Goal: Information Seeking & Learning: Learn about a topic

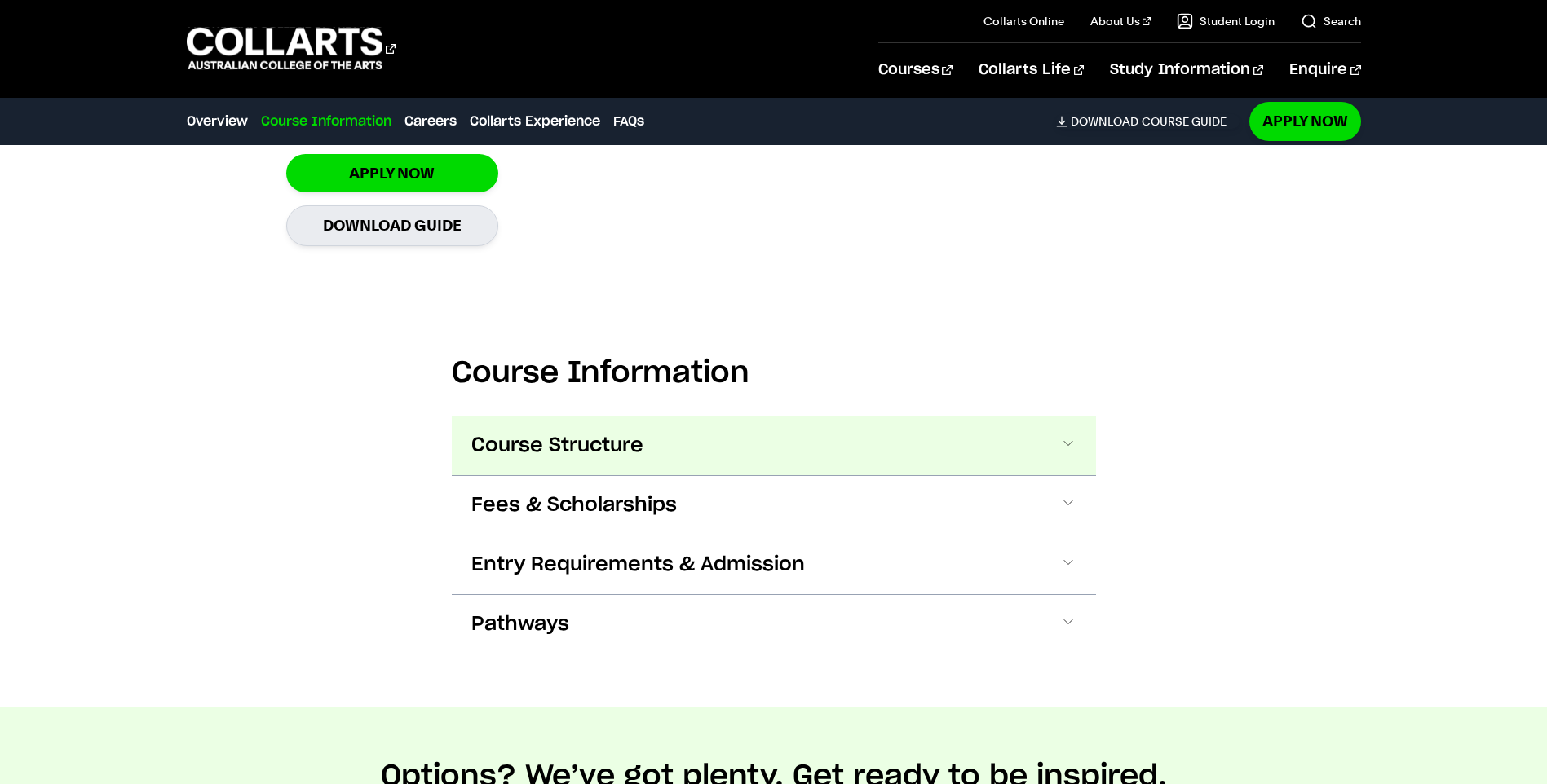
click at [604, 443] on span "Course Structure" at bounding box center [558, 446] width 172 height 26
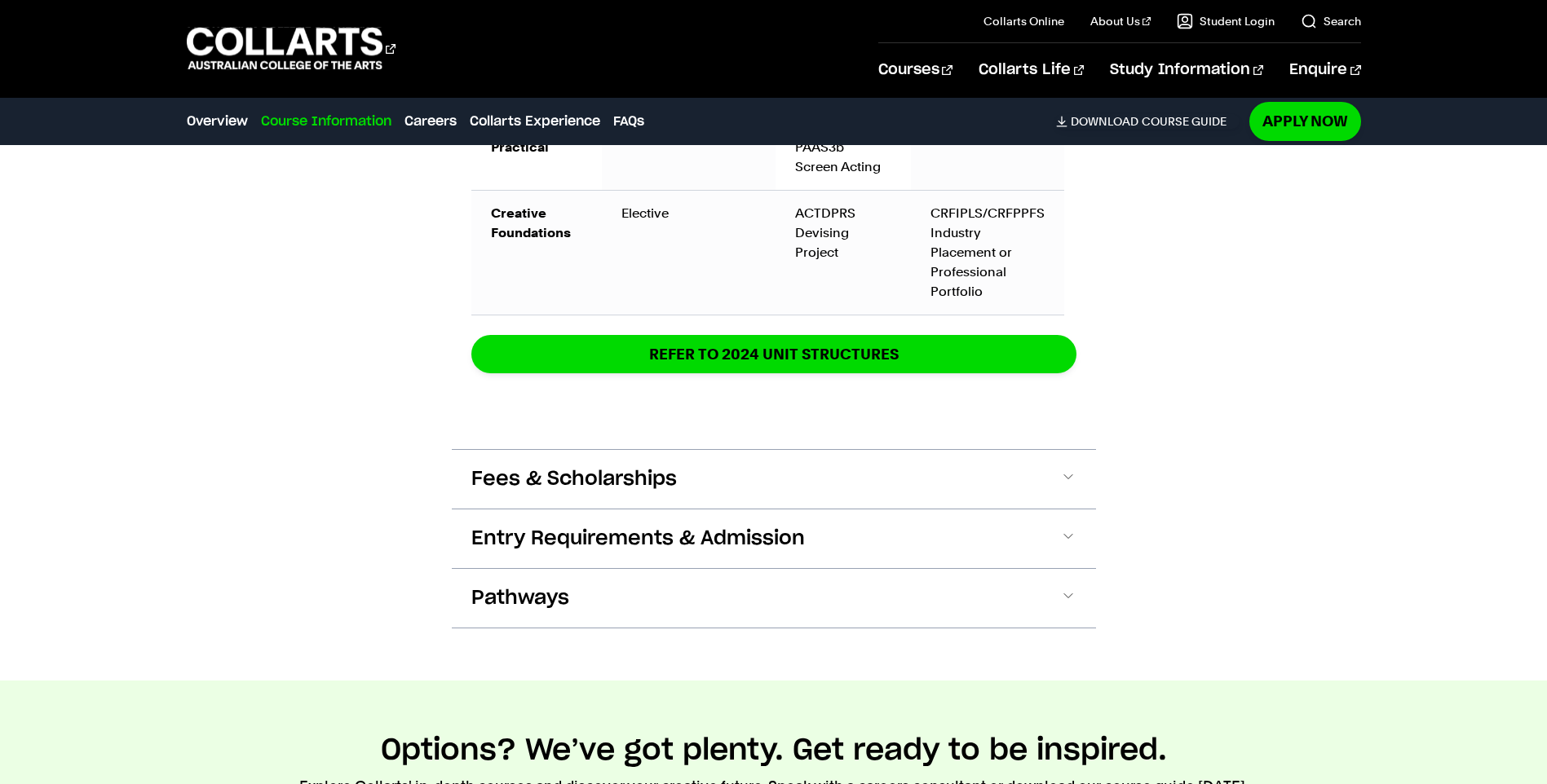
scroll to position [2522, 0]
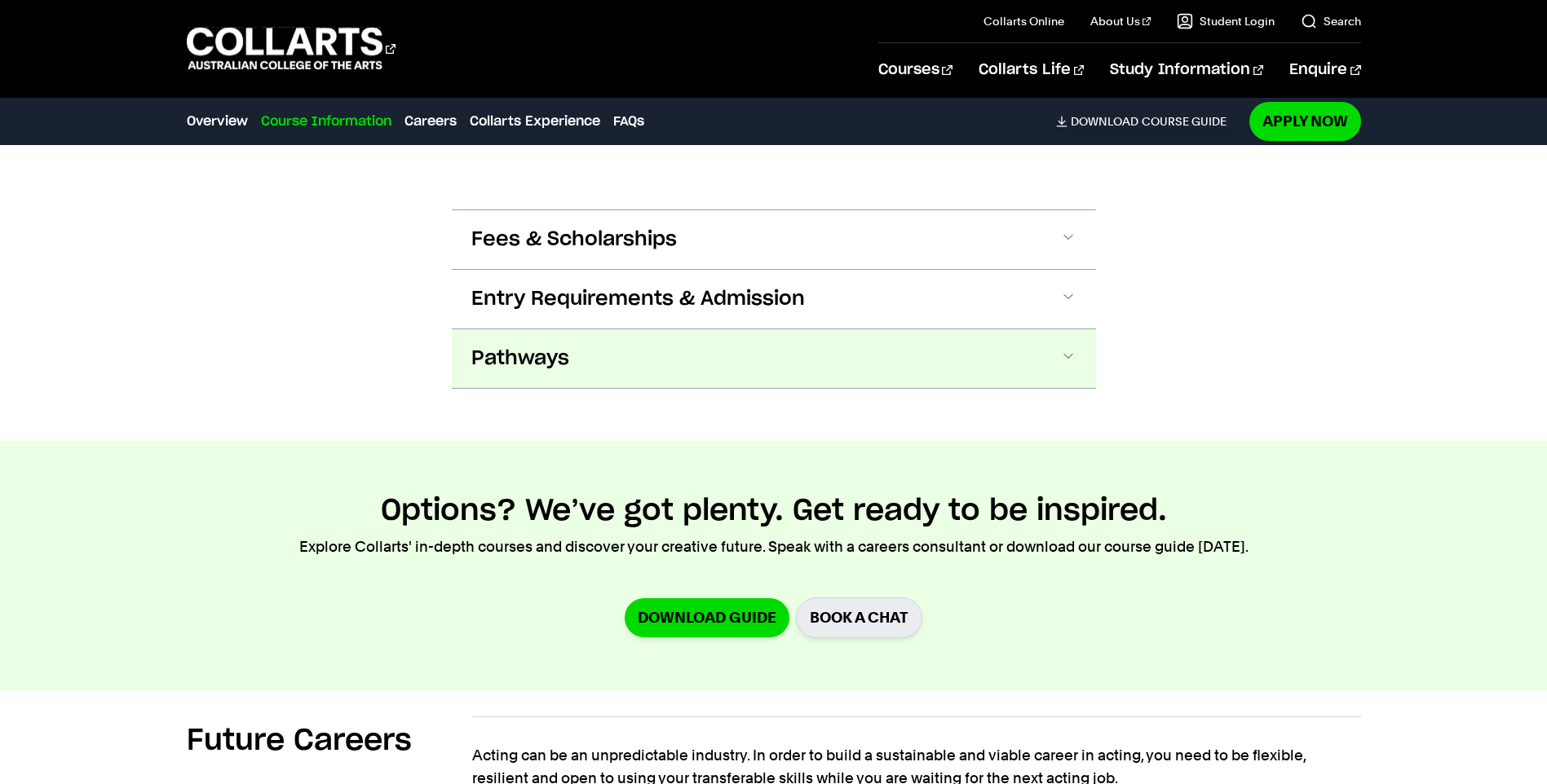
click at [517, 355] on span "Pathways" at bounding box center [520, 359] width 97 height 26
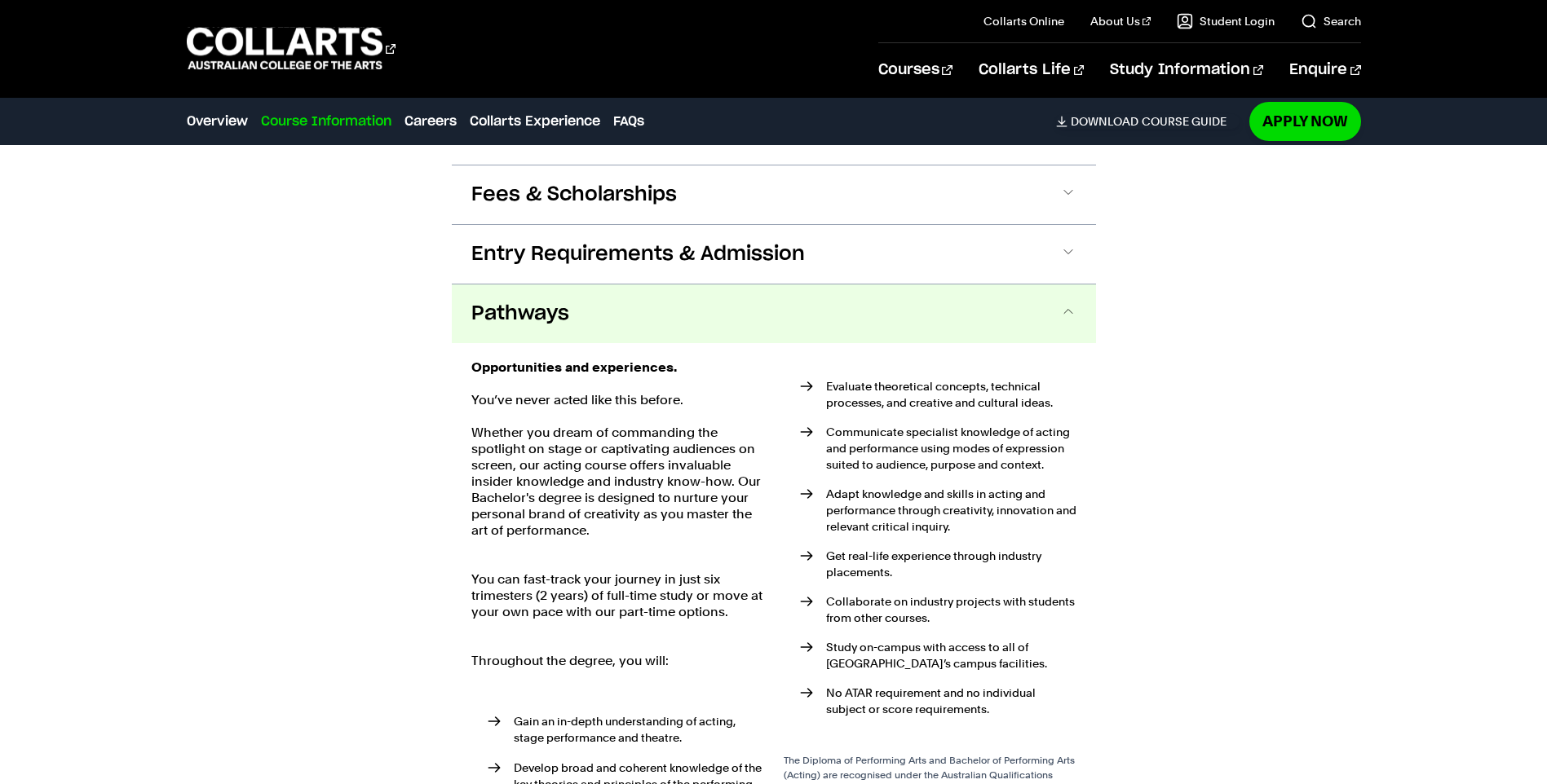
scroll to position [2816, 0]
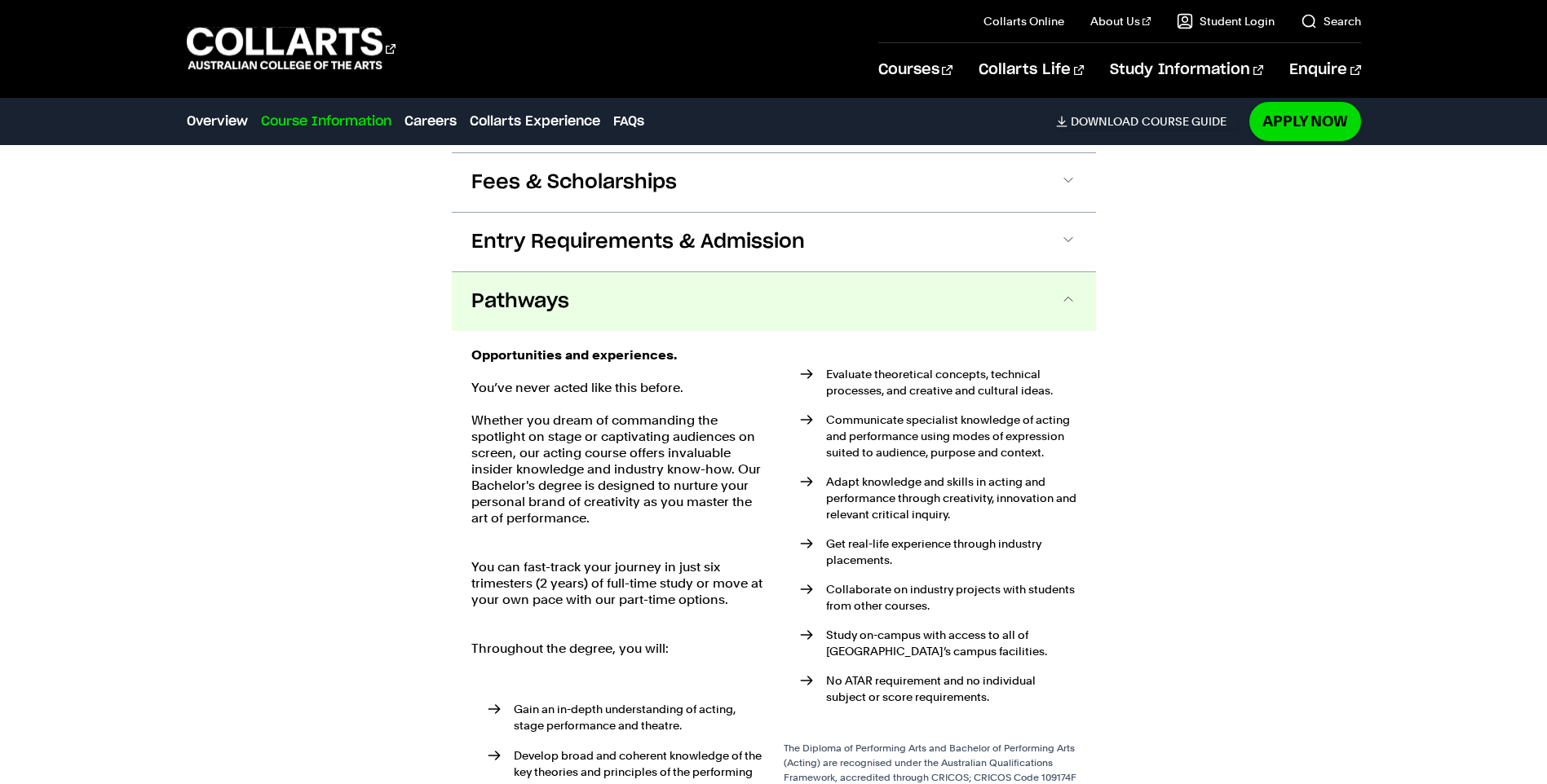
click at [756, 644] on p "Throughout the degree, you will:" at bounding box center [617, 641] width 292 height 33
click at [734, 650] on p "Throughout the degree, you will:" at bounding box center [617, 641] width 292 height 33
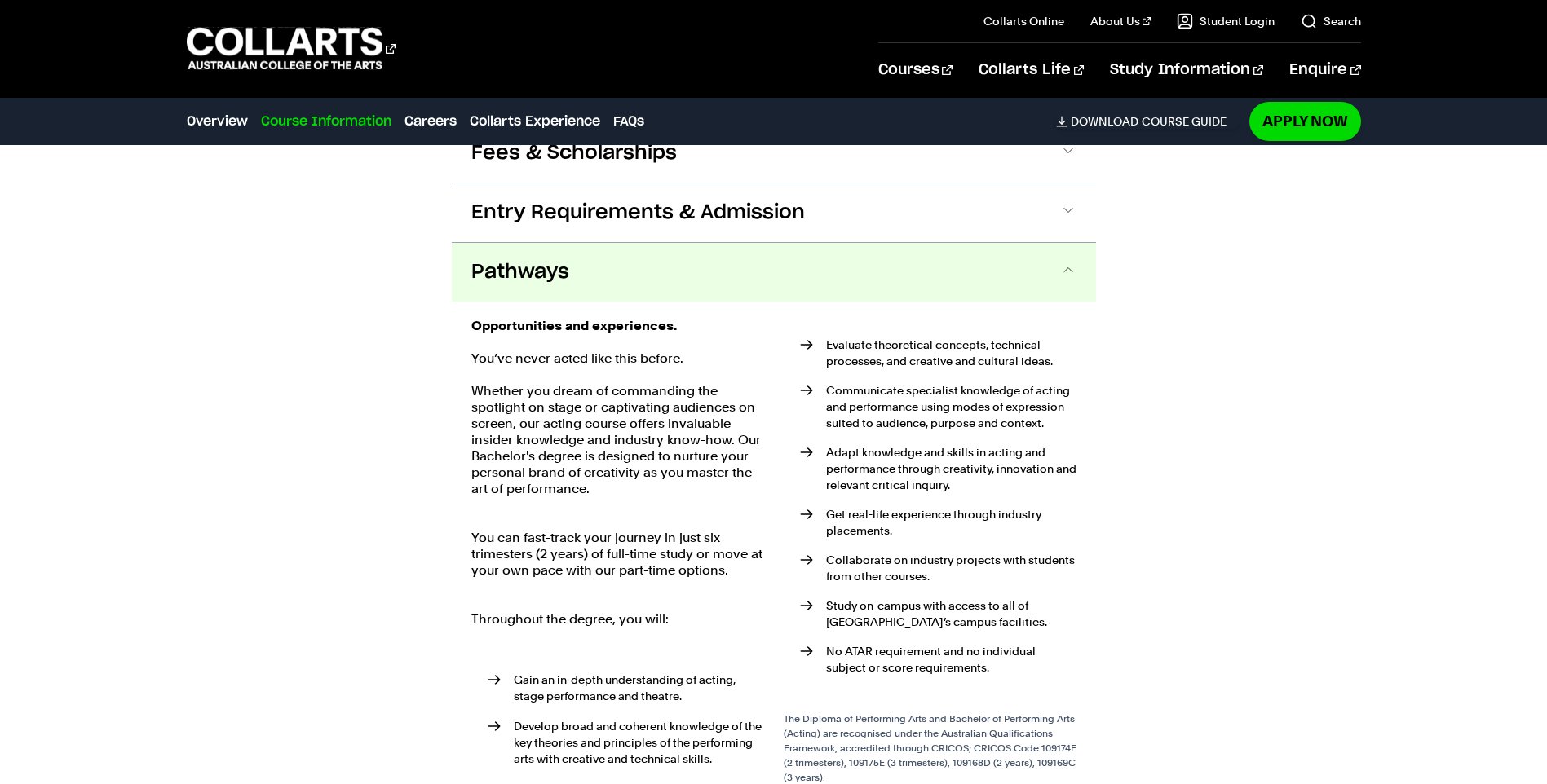
scroll to position [2869, 0]
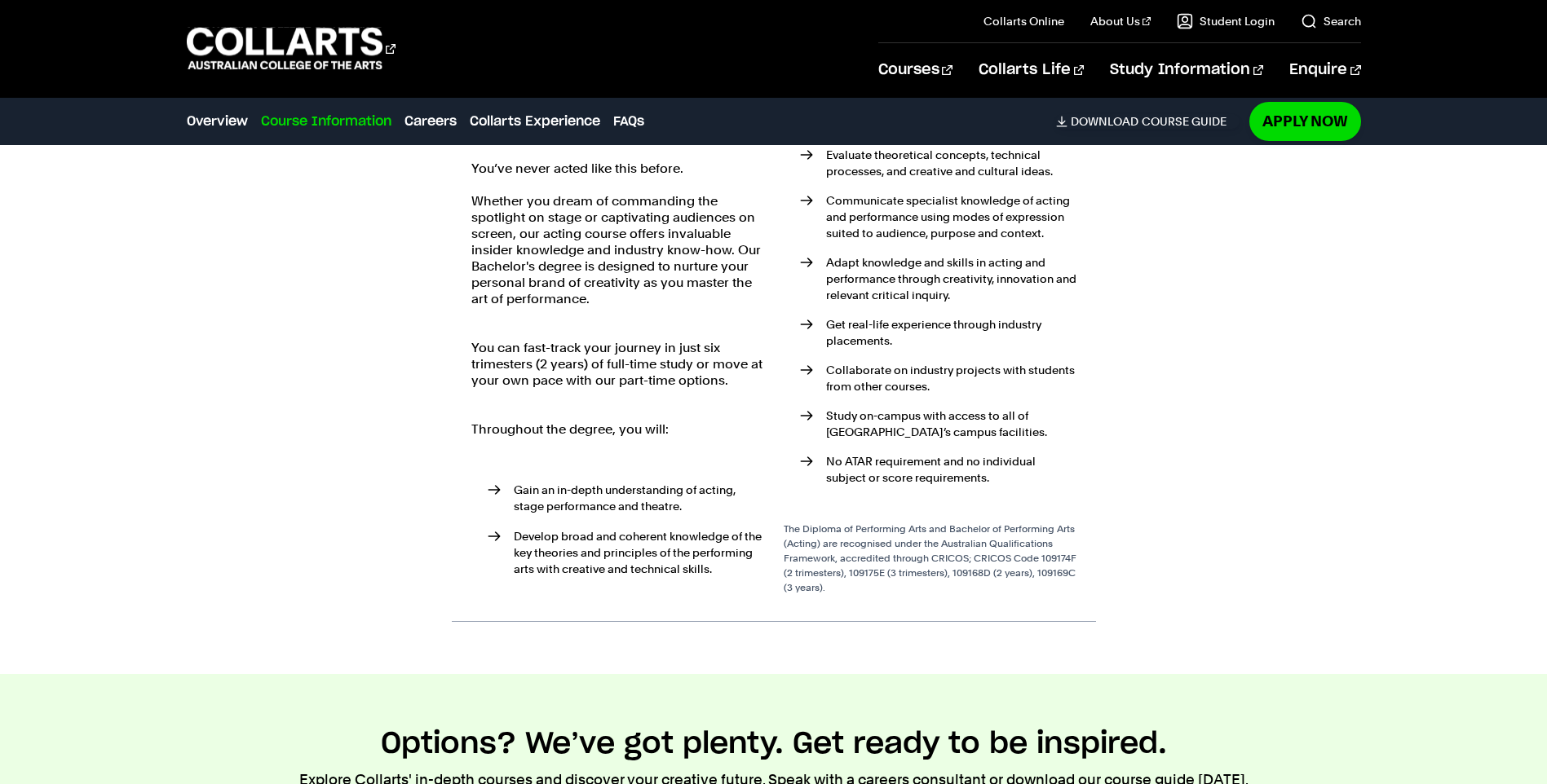
scroll to position [3040, 0]
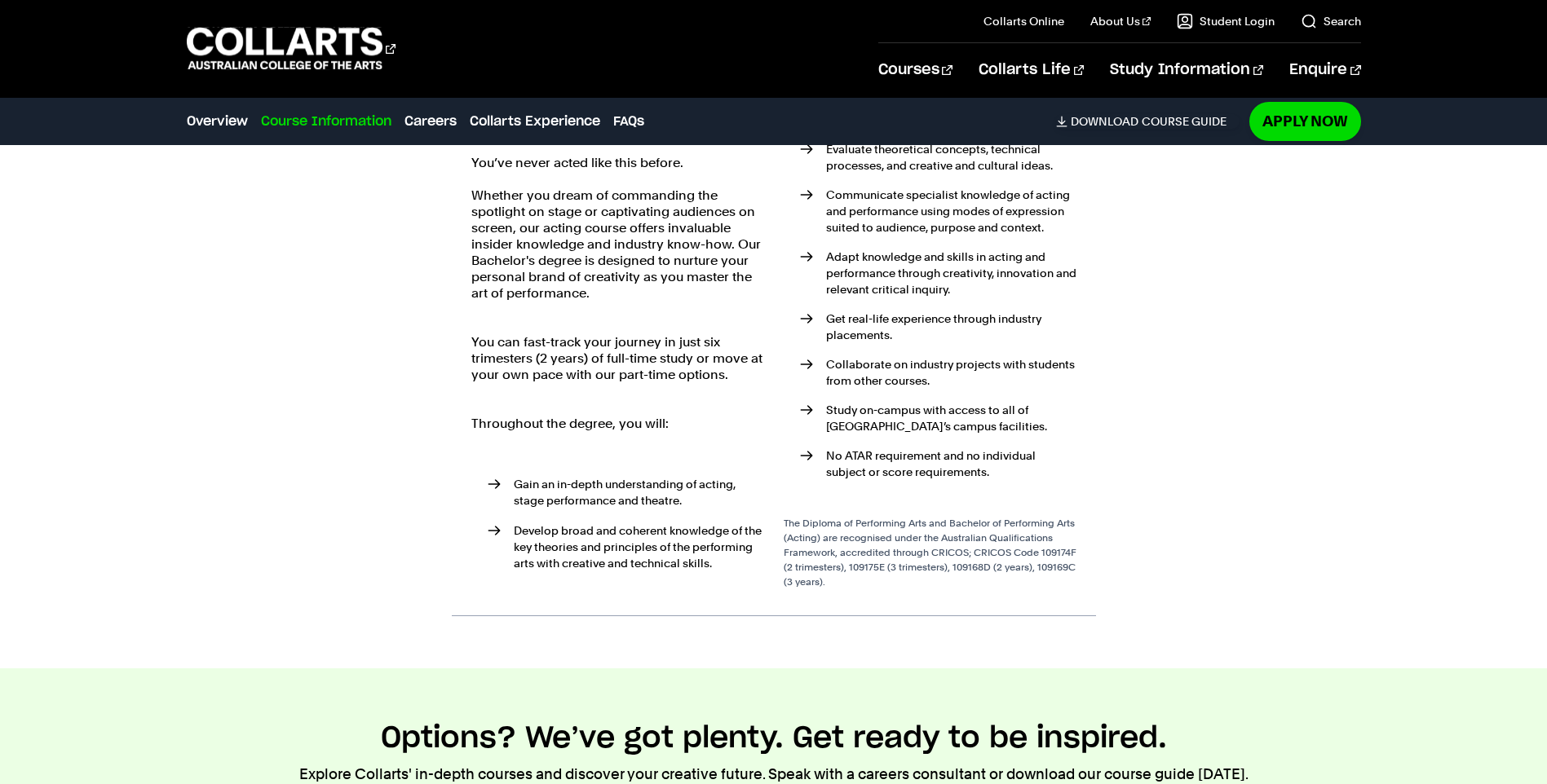
click at [988, 594] on div "Evaluate theoretical concepts, technical processes, and creative and cultural i…" at bounding box center [930, 361] width 292 height 477
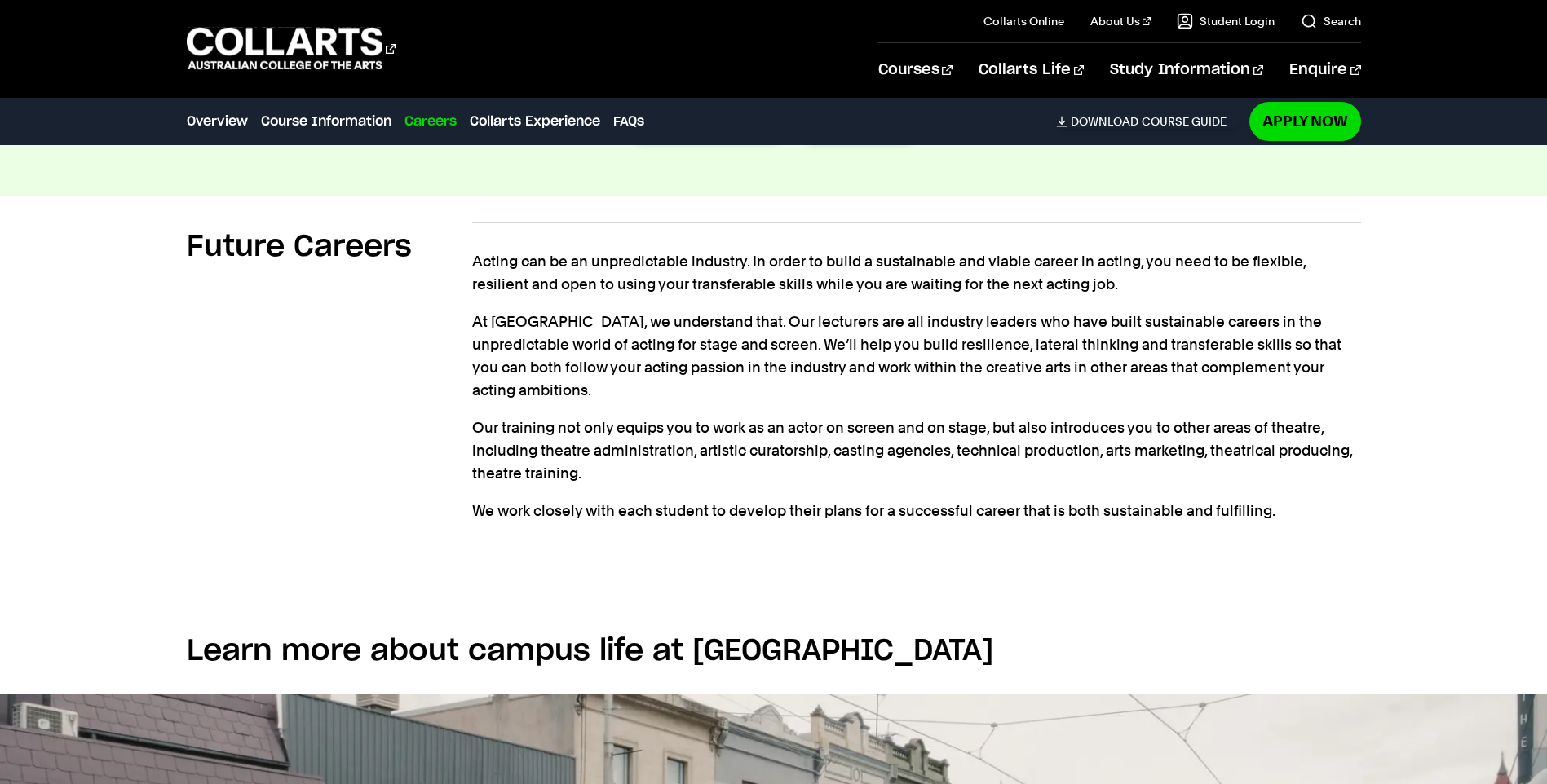
scroll to position [3757, 0]
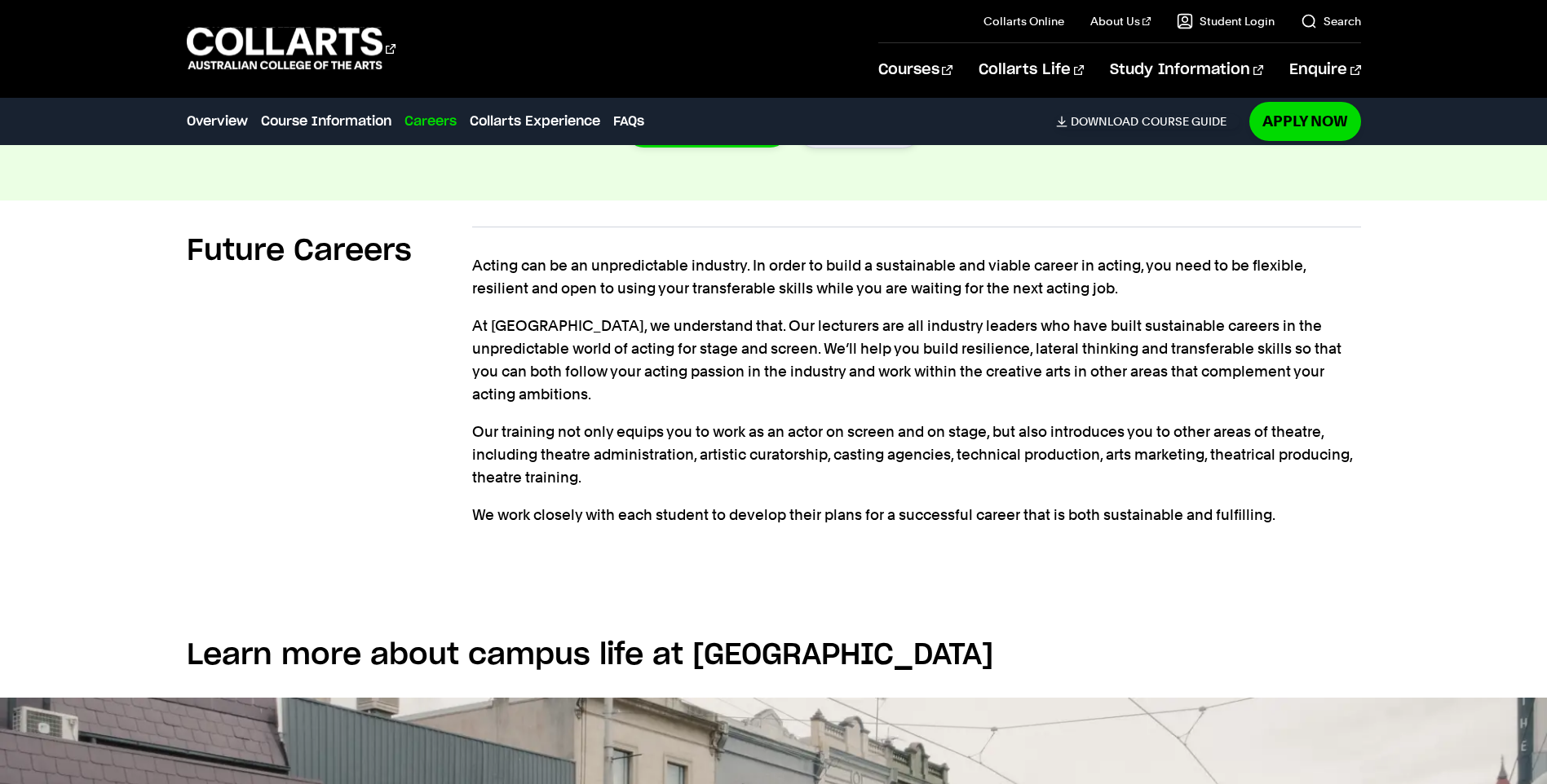
click at [349, 497] on div "Future Careers" at bounding box center [329, 380] width 286 height 308
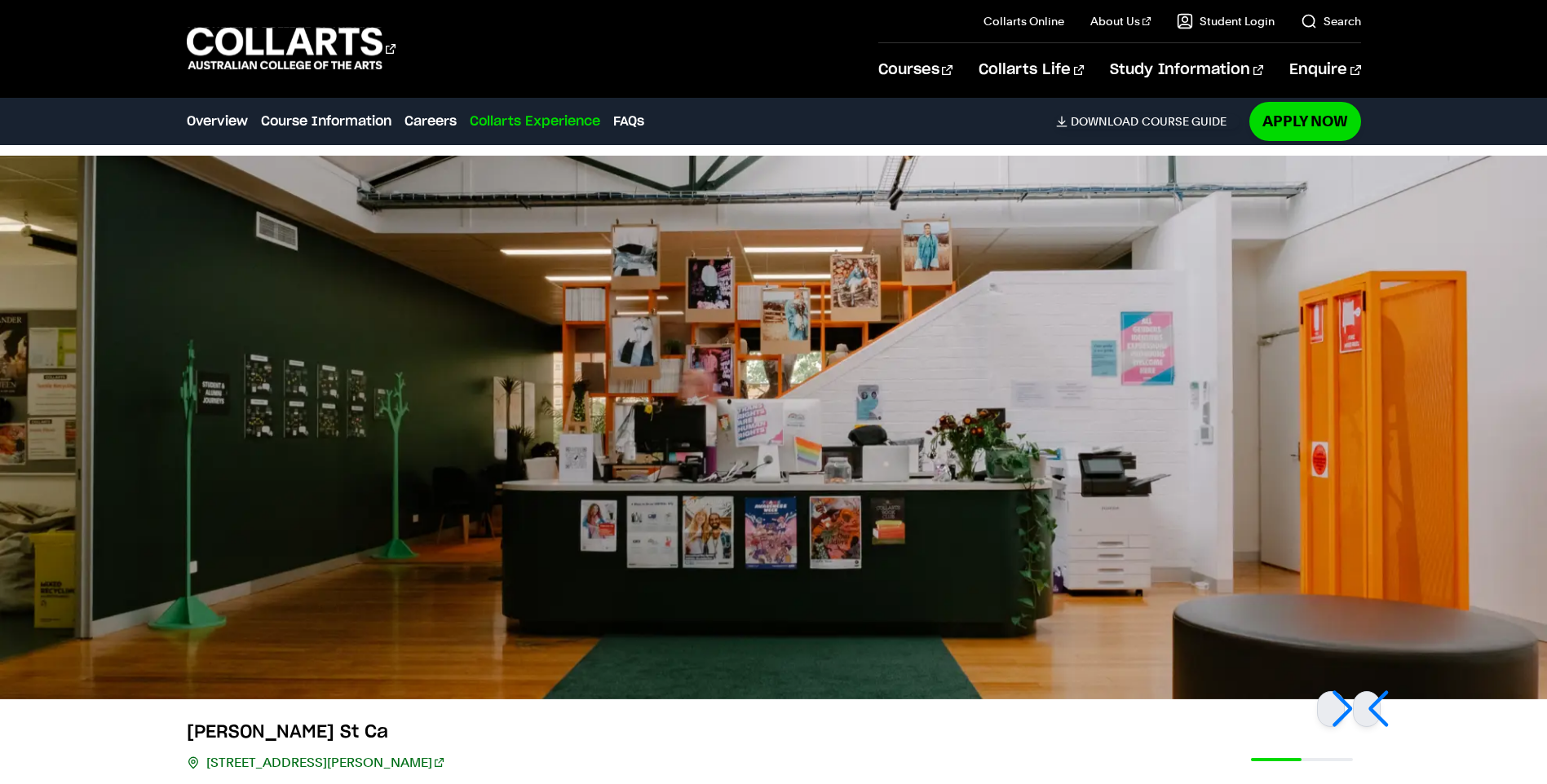
scroll to position [4265, 0]
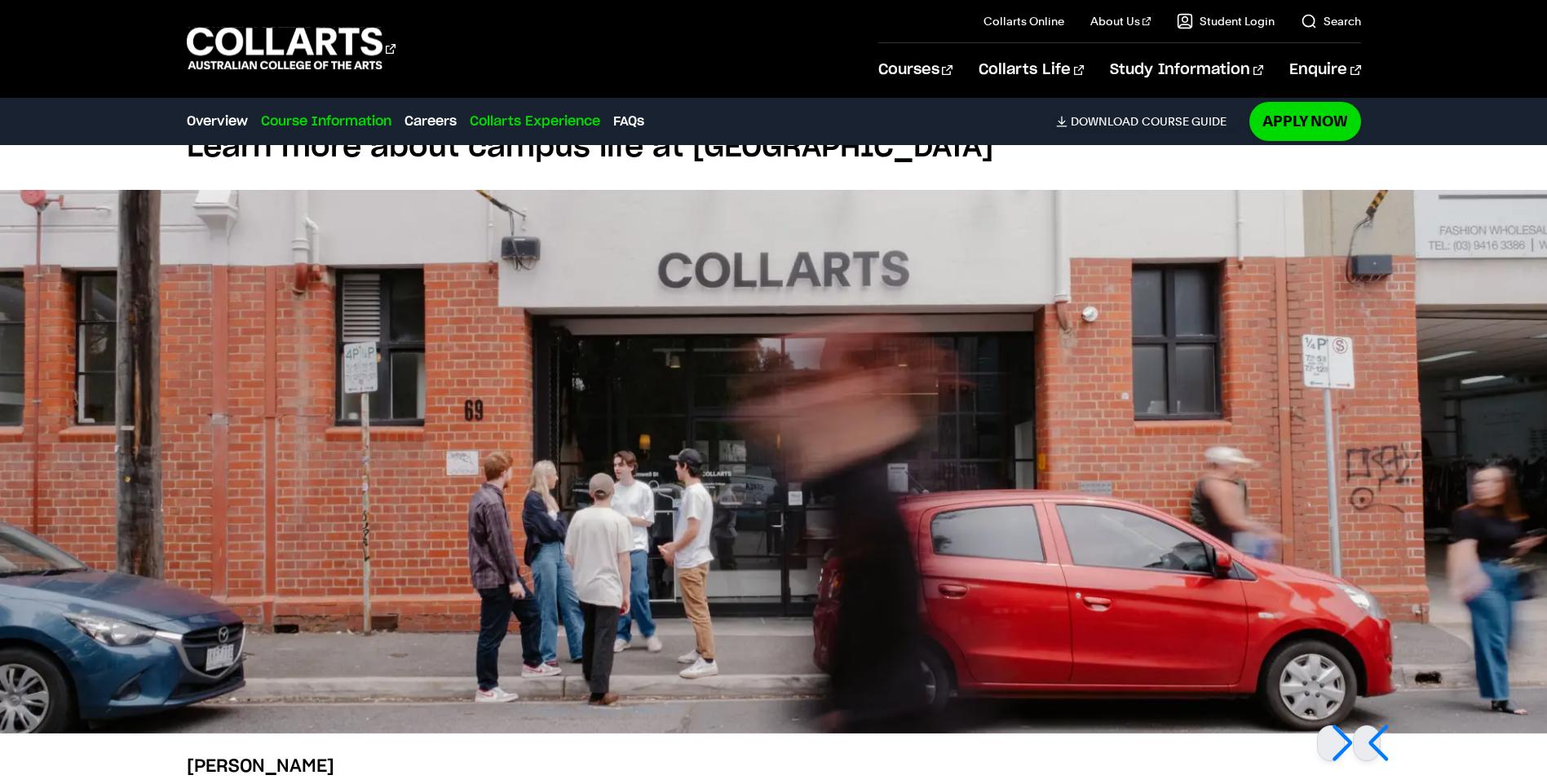
click at [335, 120] on link "Course Information" at bounding box center [325, 121] width 130 height 20
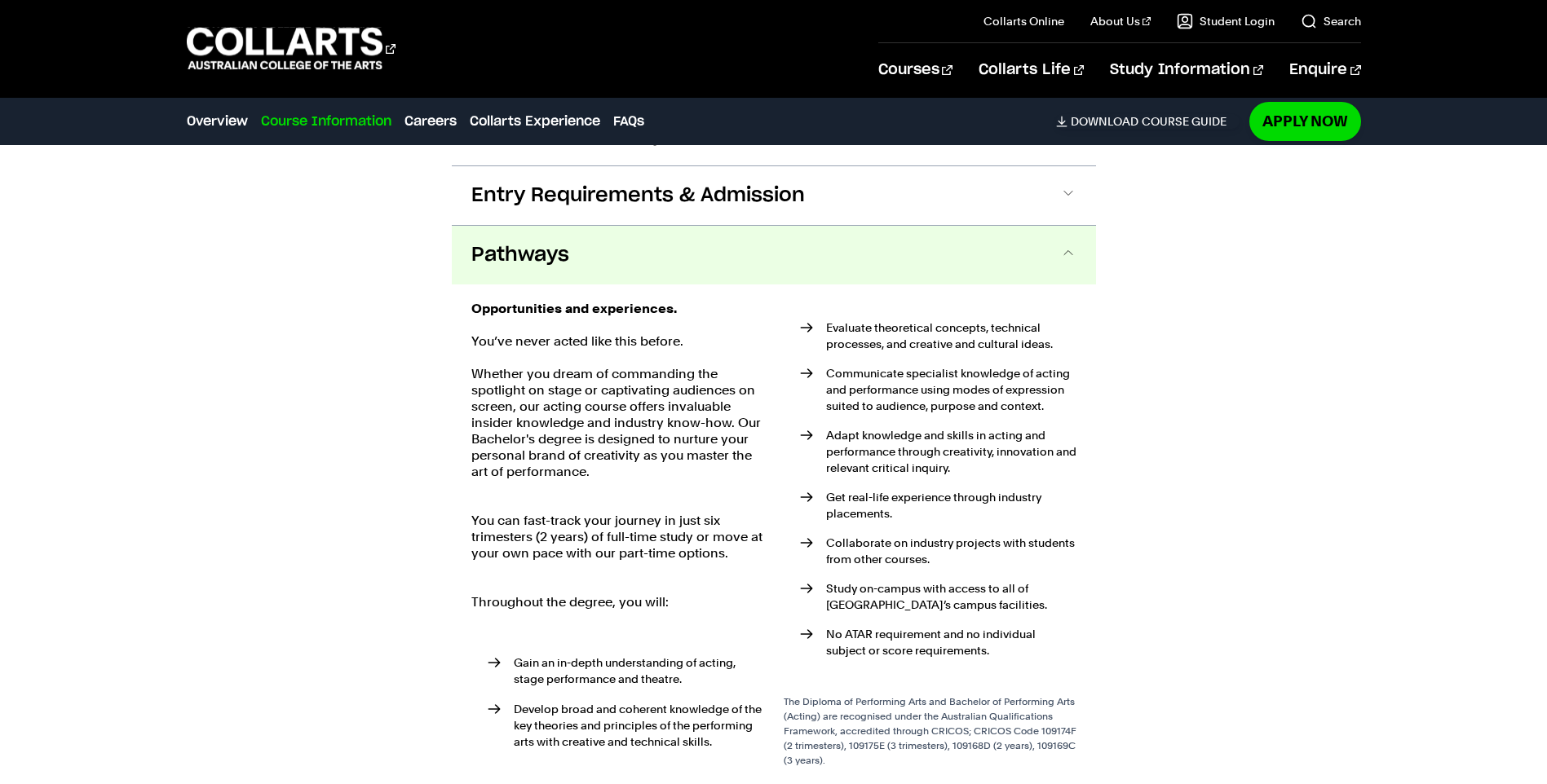
scroll to position [2862, 0]
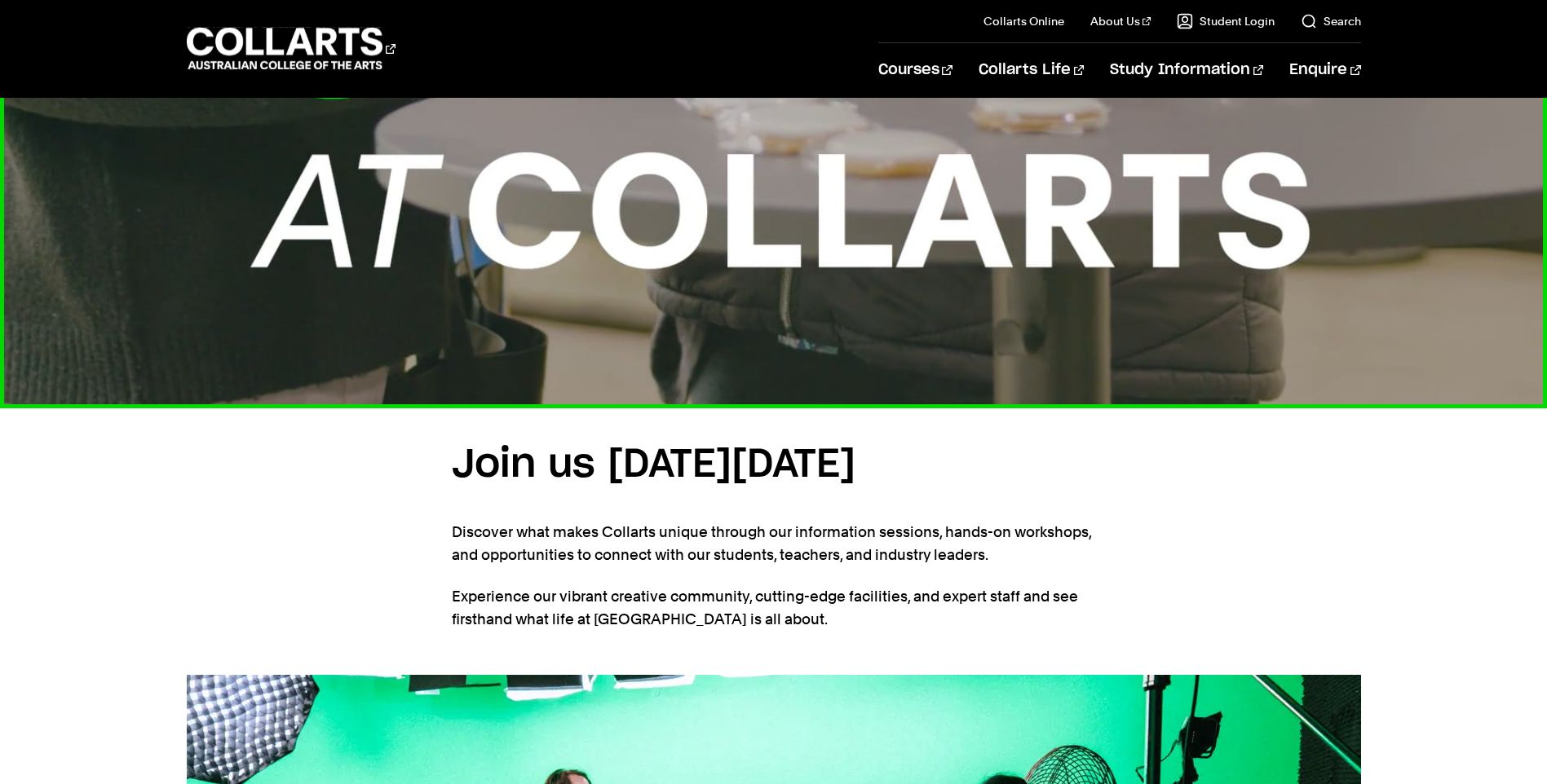
scroll to position [995, 0]
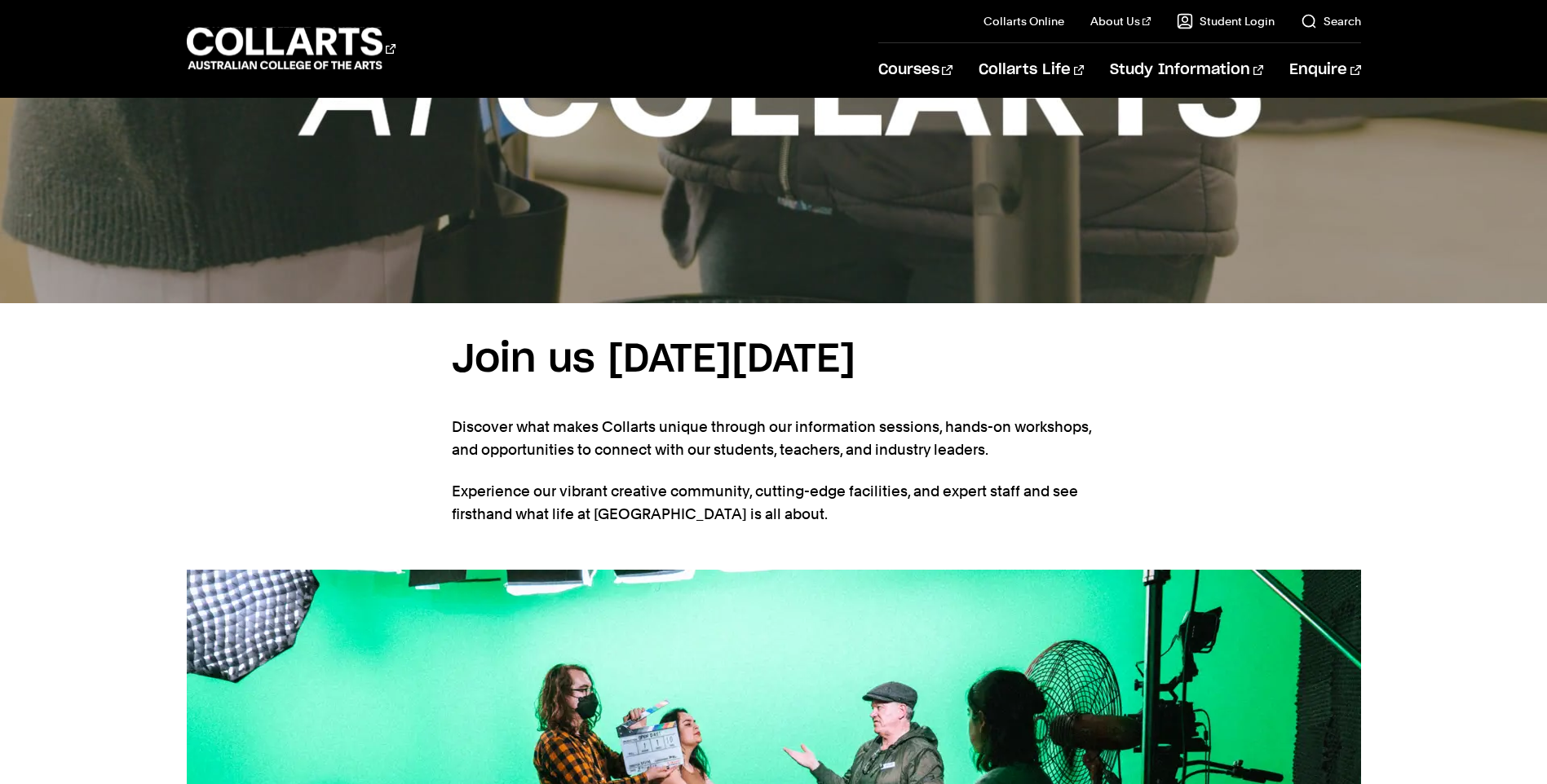
click at [1057, 392] on h3 "Join us on Saturday, 30th August 2025" at bounding box center [773, 361] width 644 height 63
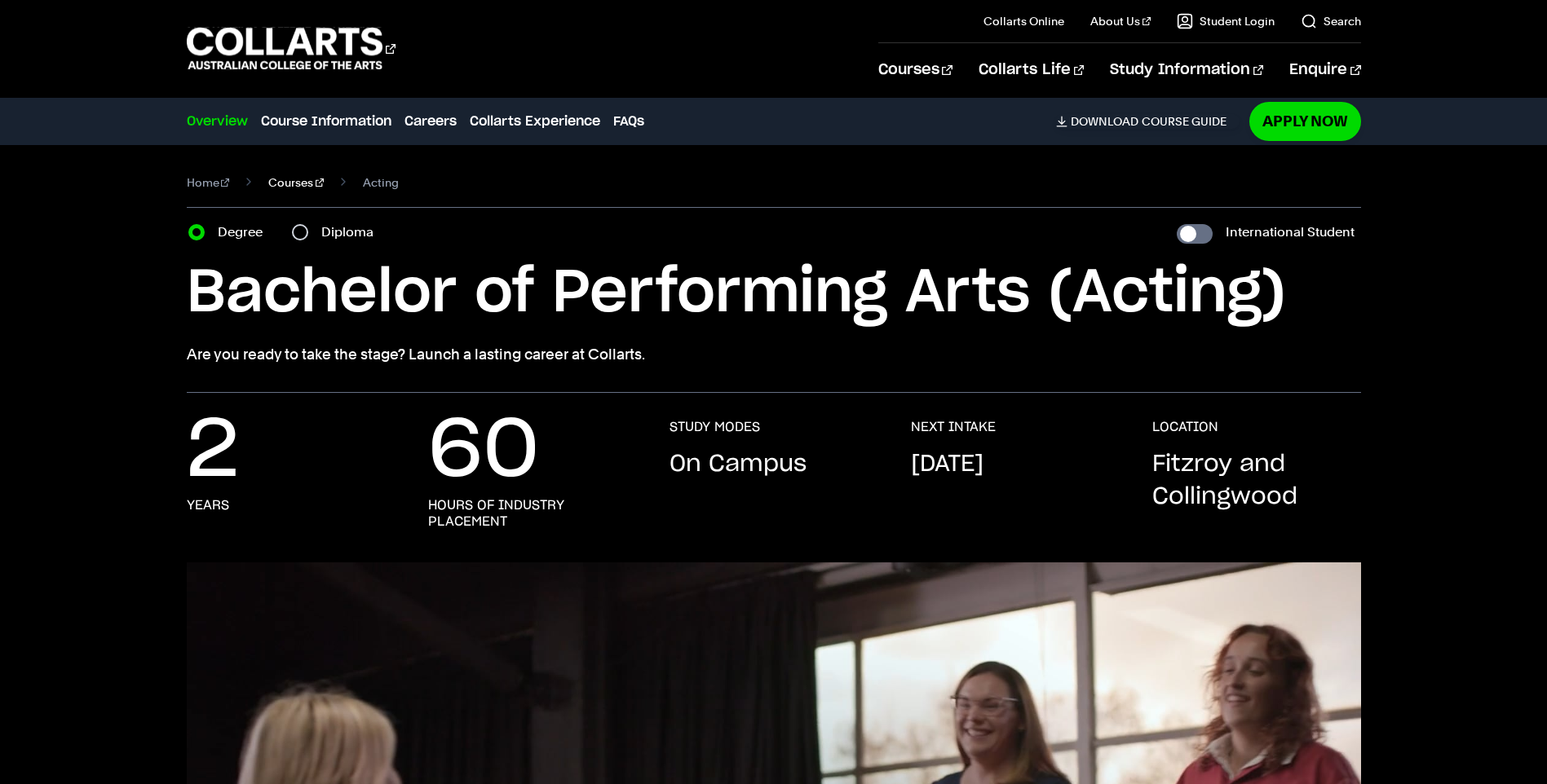
click at [268, 185] on link "Courses" at bounding box center [295, 183] width 55 height 22
click at [1149, 127] on link "Download Course Guide" at bounding box center [1148, 122] width 184 height 15
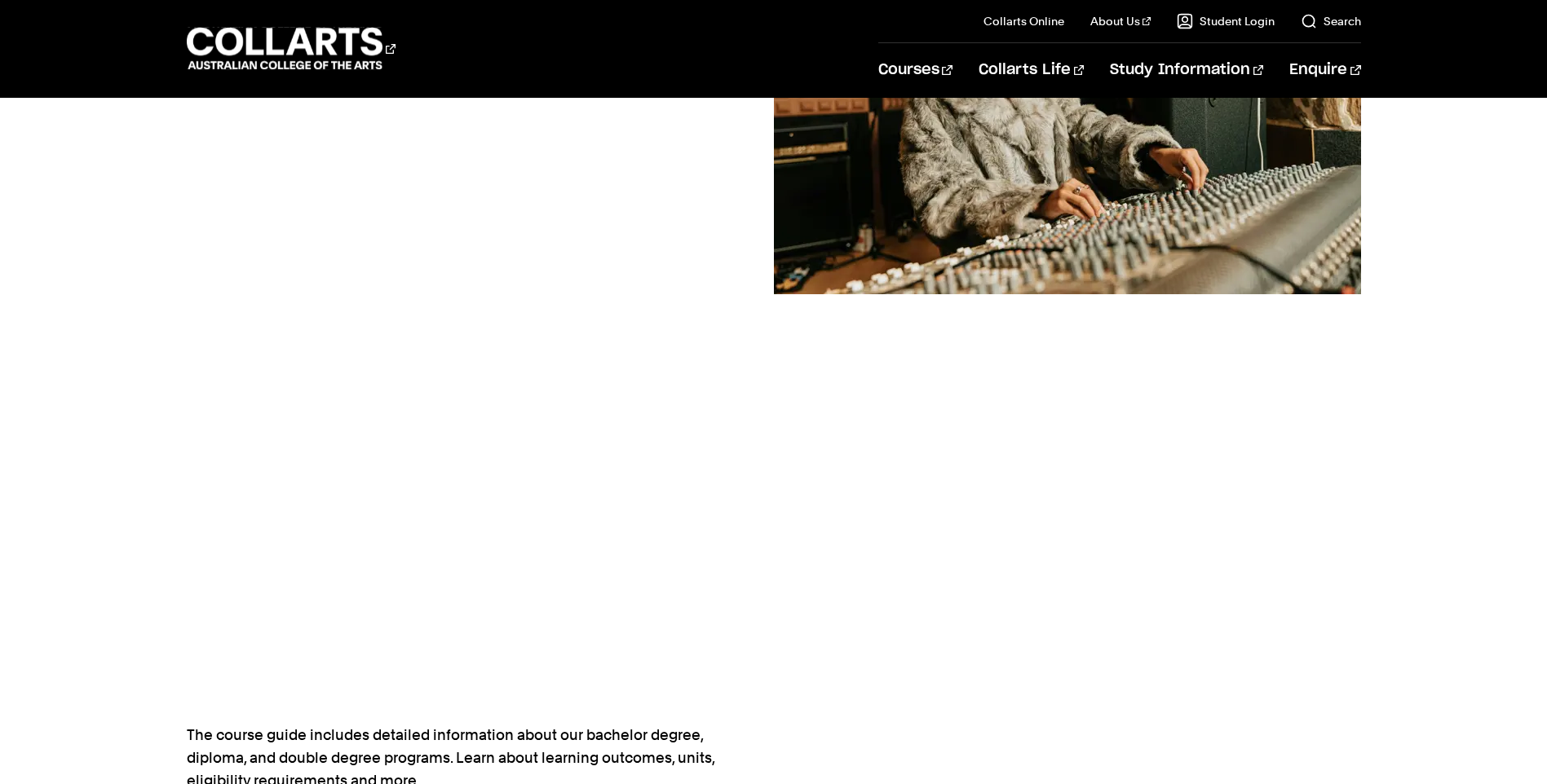
scroll to position [384, 0]
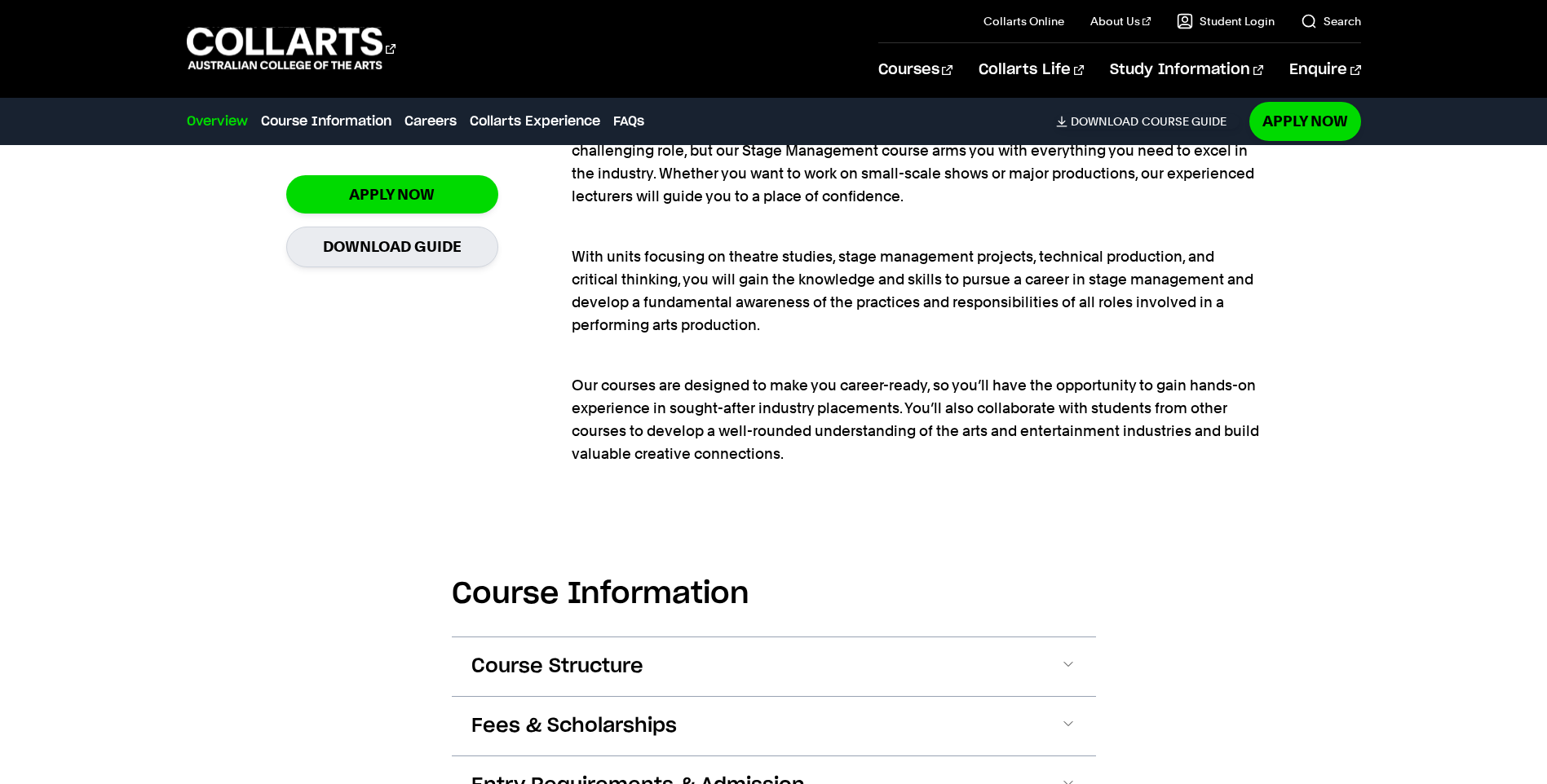
scroll to position [1649, 0]
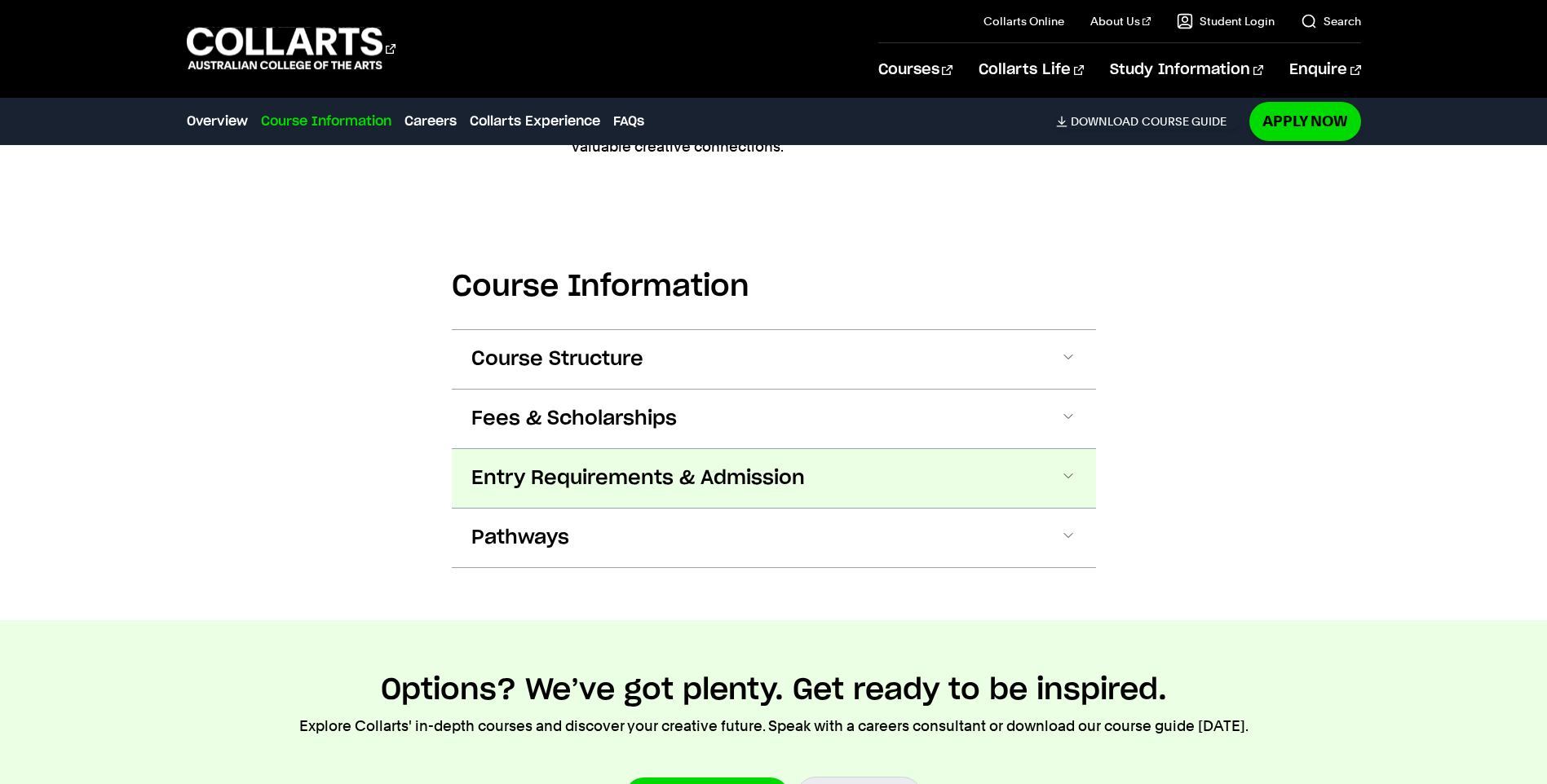
click at [624, 479] on span "Entry Requirements & Admission" at bounding box center [638, 479] width 334 height 26
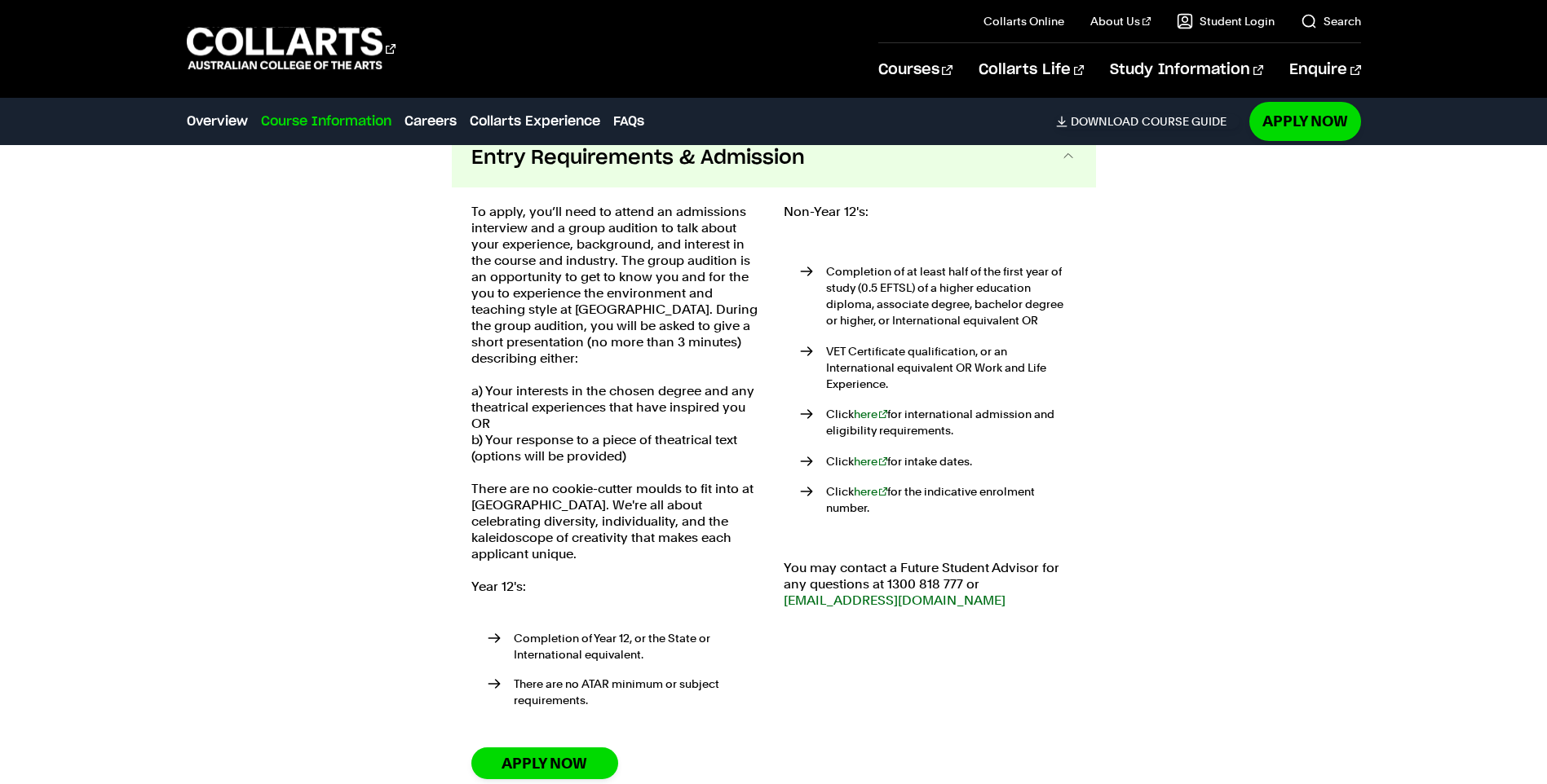
scroll to position [1937, 0]
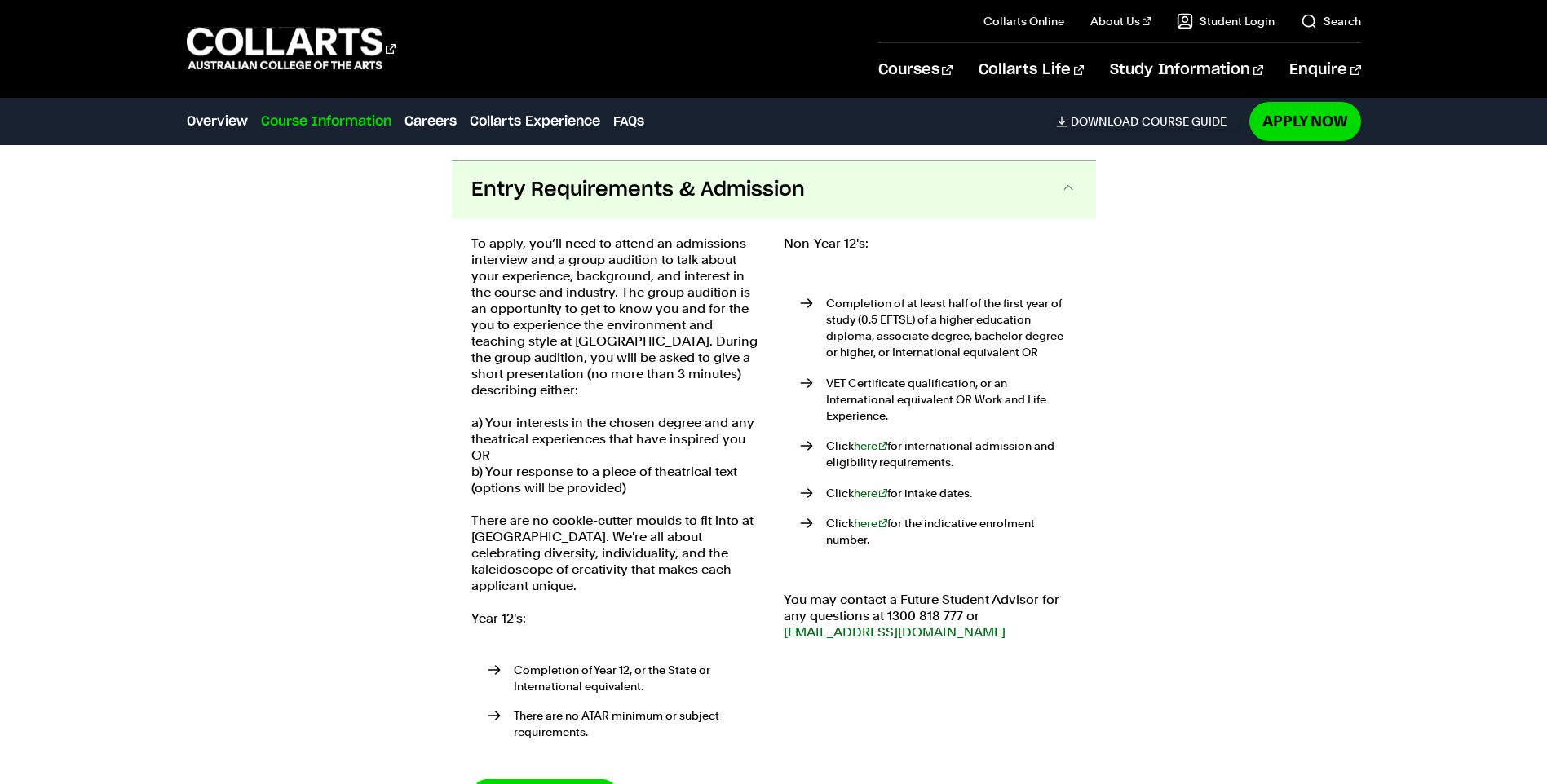
click at [1098, 469] on div "Course Information Course Structure Bachelor of Performing Arts (Stage Manageme…" at bounding box center [772, 422] width 1436 height 1036
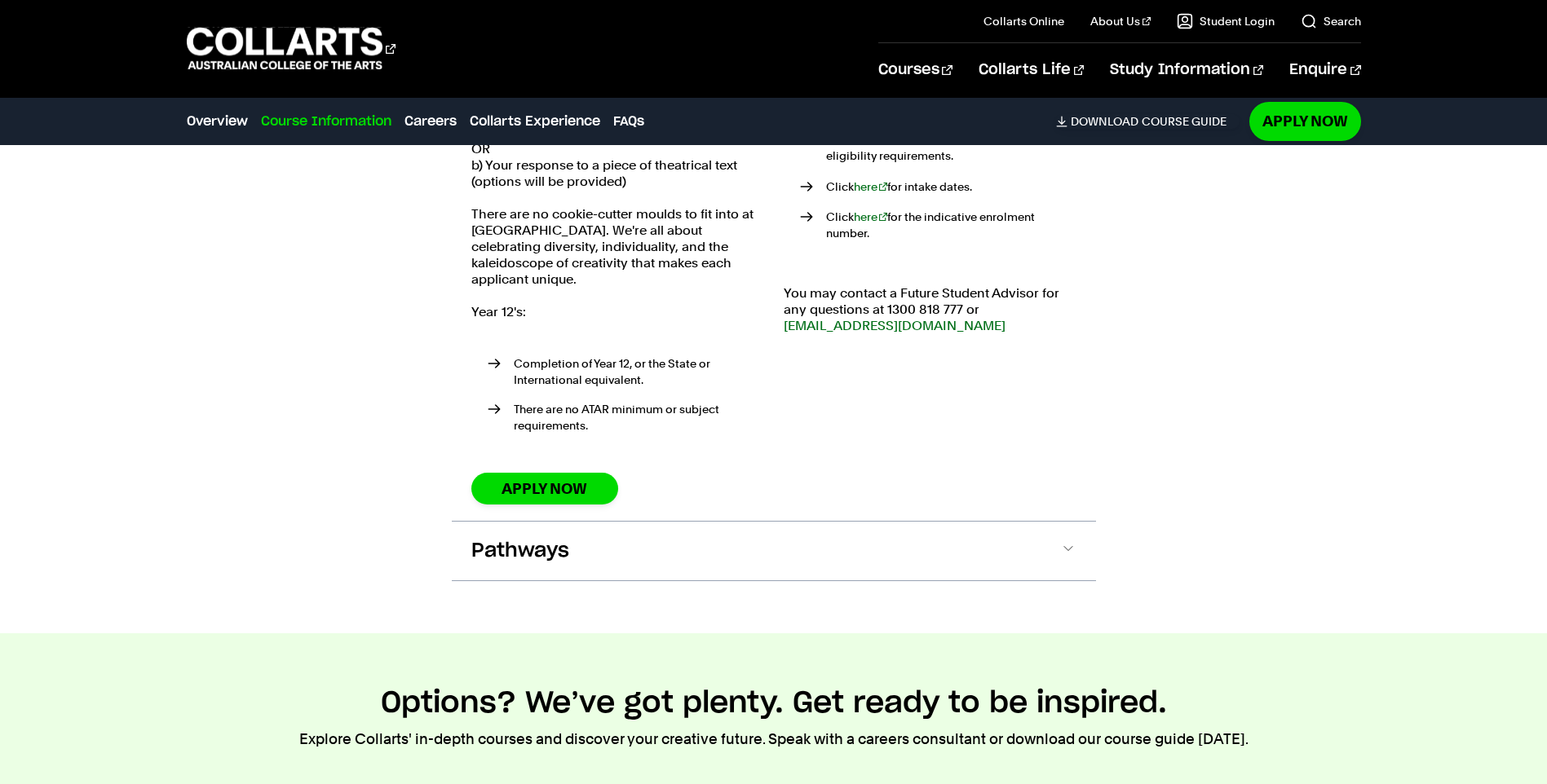
scroll to position [2438, 0]
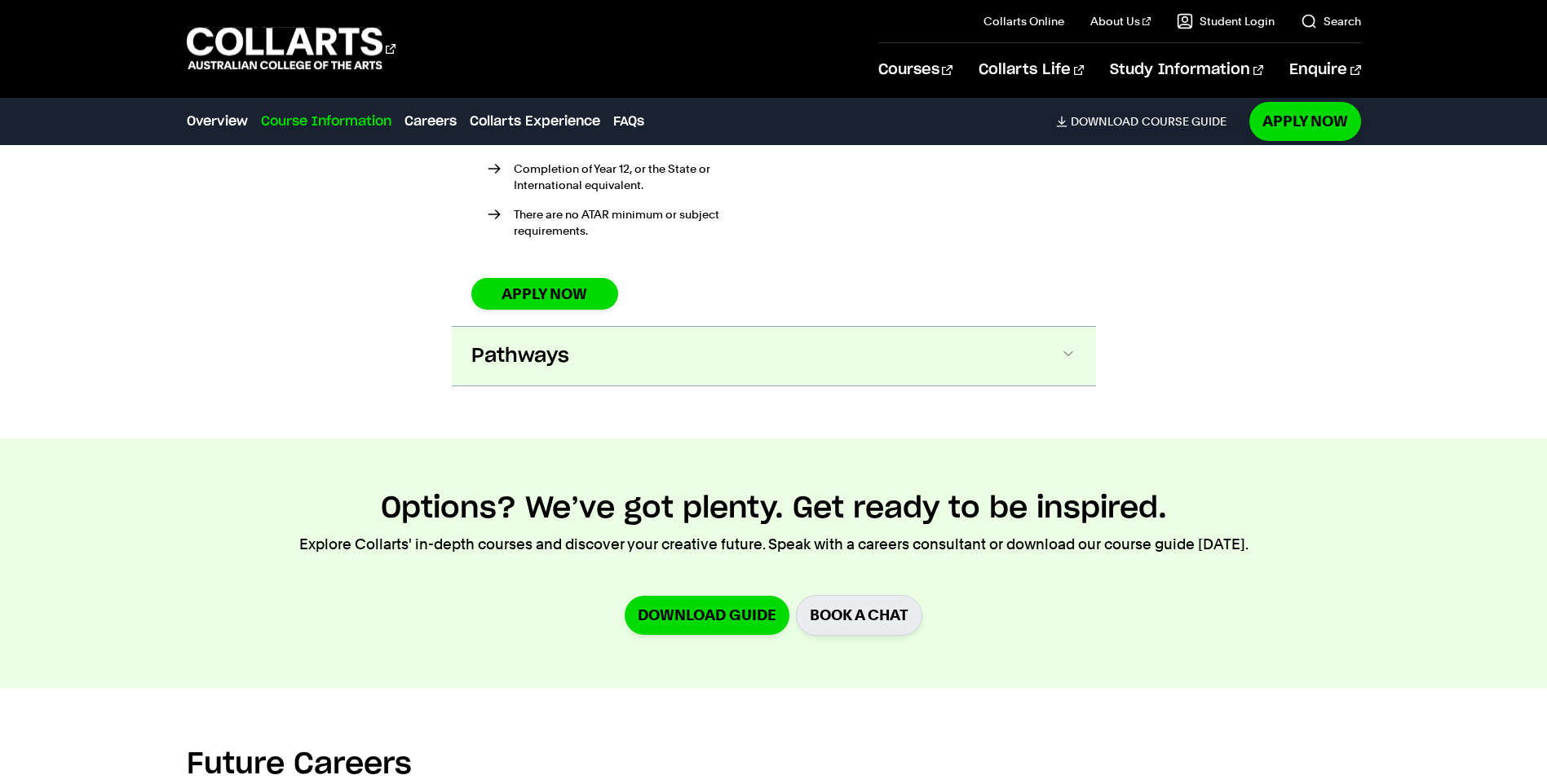
click at [540, 343] on span "Pathways" at bounding box center [520, 356] width 97 height 26
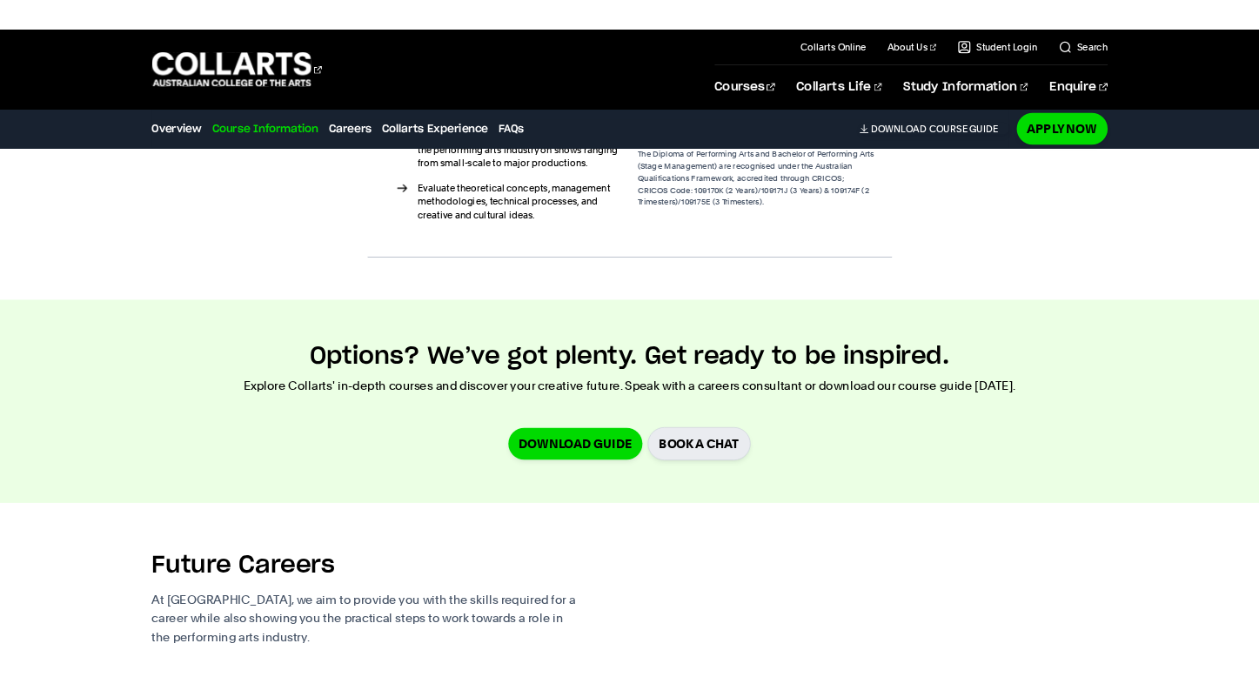
scroll to position [3228, 0]
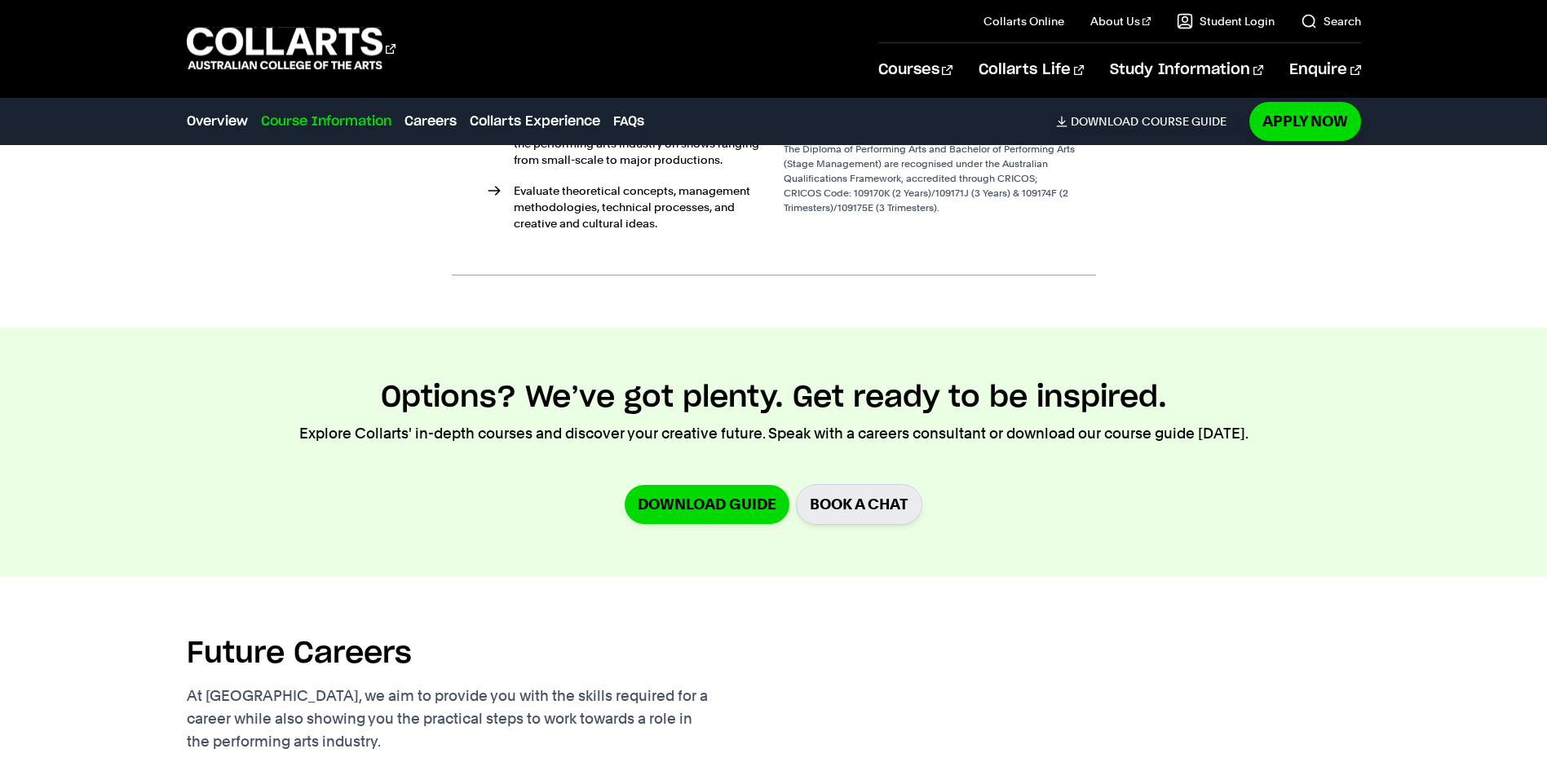
click at [347, 530] on section "Options? We’ve got plenty. Get ready to be inspired. Explore Collarts' in-depth…" at bounding box center [773, 451] width 1547 height 248
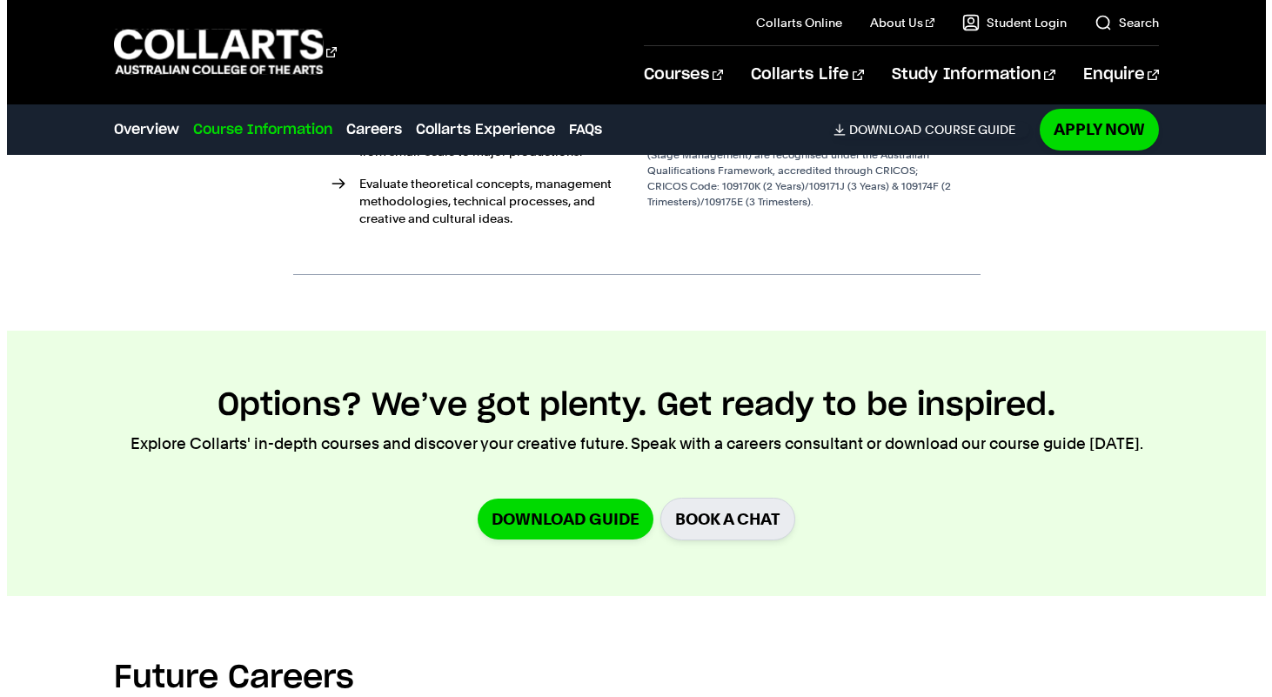
scroll to position [3234, 0]
